Goal: Task Accomplishment & Management: Manage account settings

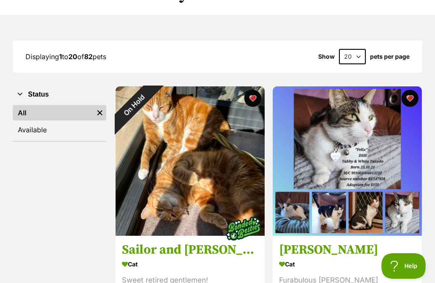
click at [153, 96] on div "On Hold" at bounding box center [134, 104] width 37 height 37
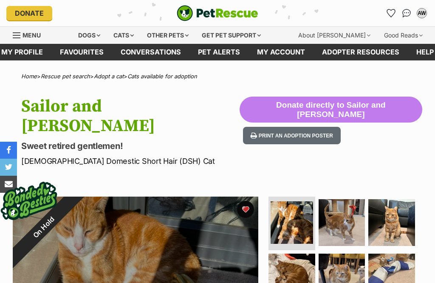
click at [247, 201] on button "favourite" at bounding box center [245, 209] width 17 height 17
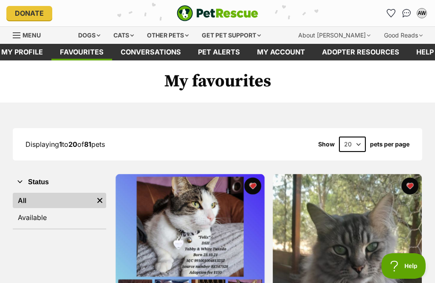
click at [46, 221] on link "Available" at bounding box center [60, 217] width 94 height 15
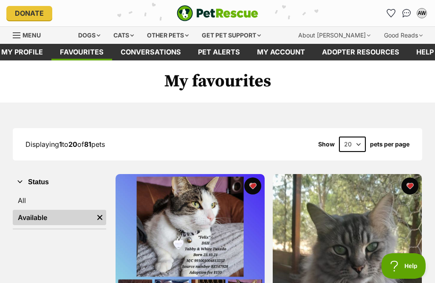
click at [30, 201] on link "All" at bounding box center [60, 200] width 94 height 15
